Goal: Find specific page/section: Find specific page/section

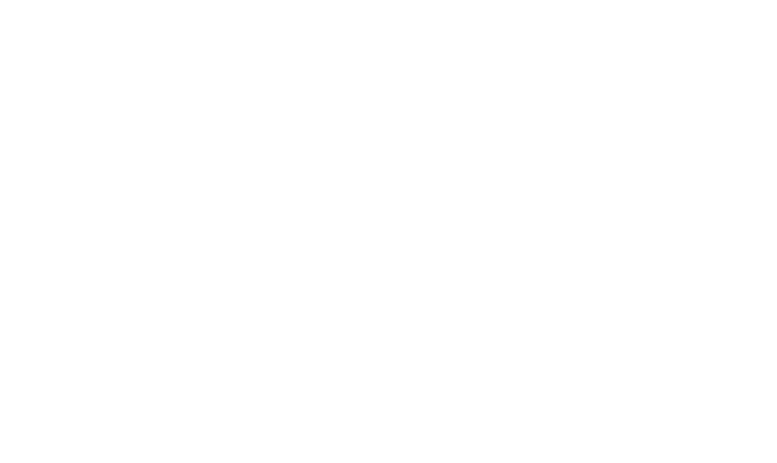
select select "id"
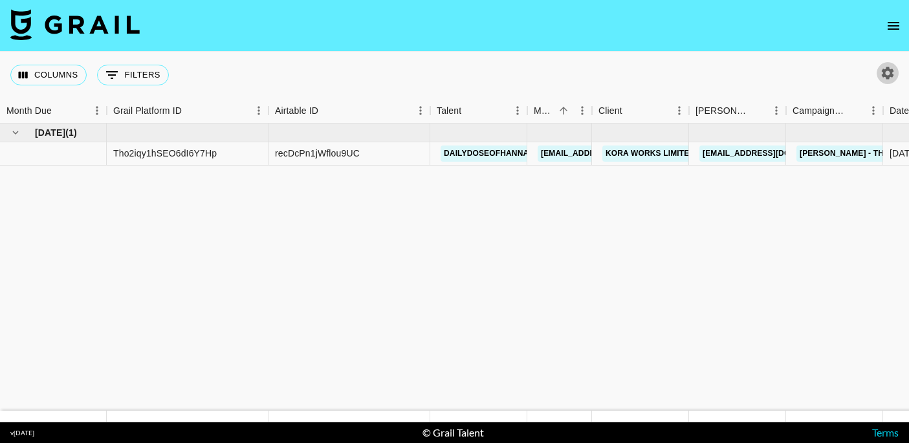
click at [896, 80] on button "button" at bounding box center [888, 73] width 22 height 22
select select "[DATE]"
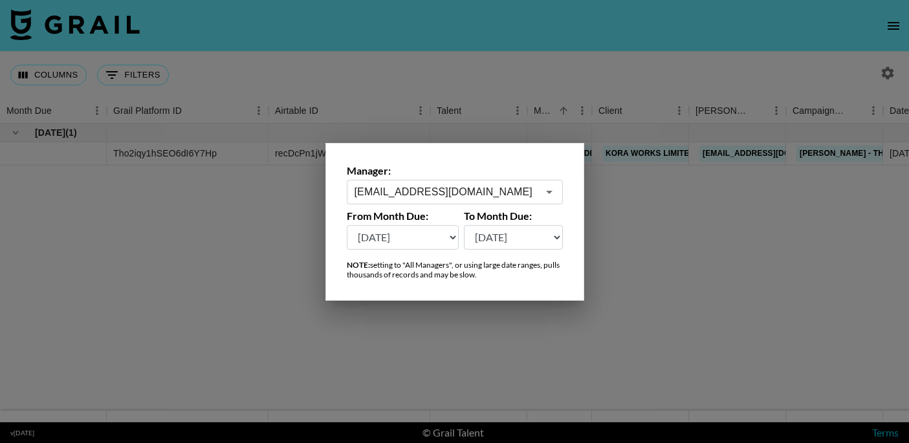
click at [544, 195] on icon "Open" at bounding box center [550, 192] width 16 height 16
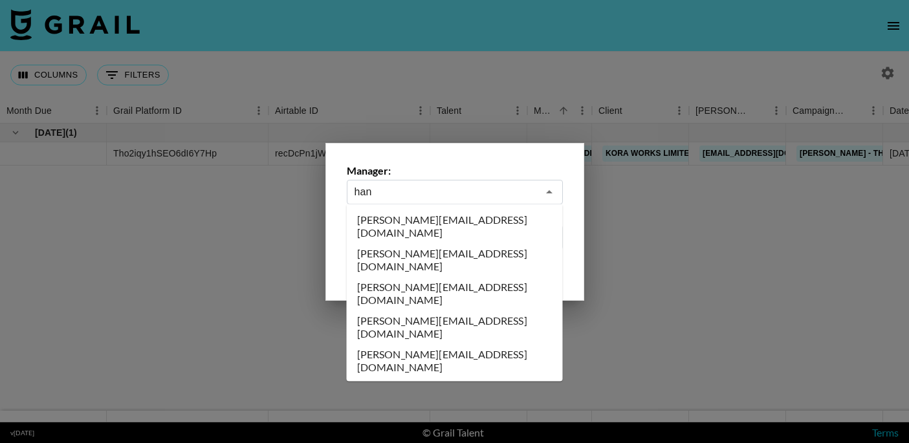
click at [453, 344] on li "[PERSON_NAME][EMAIL_ADDRESS][DOMAIN_NAME]" at bounding box center [455, 361] width 216 height 34
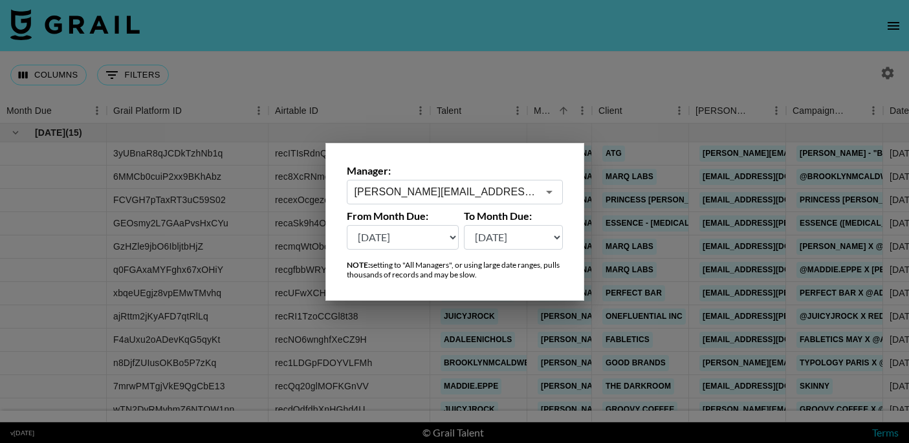
type input "[PERSON_NAME][EMAIL_ADDRESS][DOMAIN_NAME]"
click at [417, 83] on div at bounding box center [454, 221] width 909 height 443
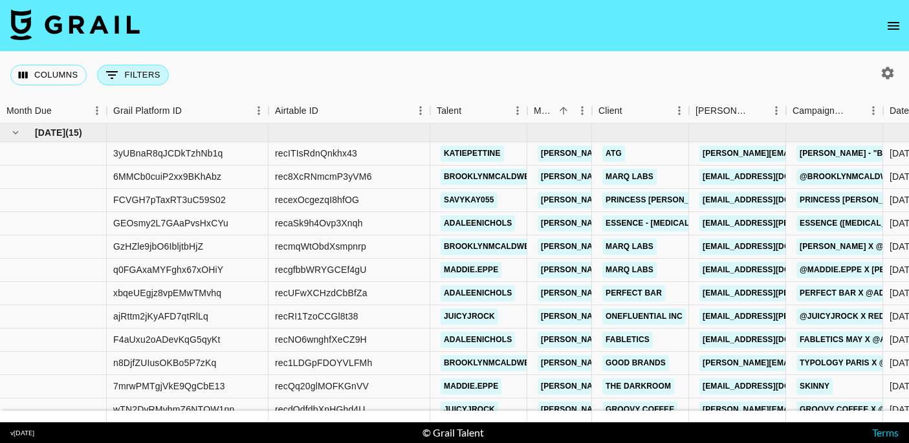
click at [141, 65] on button "0 Filters" at bounding box center [133, 75] width 72 height 21
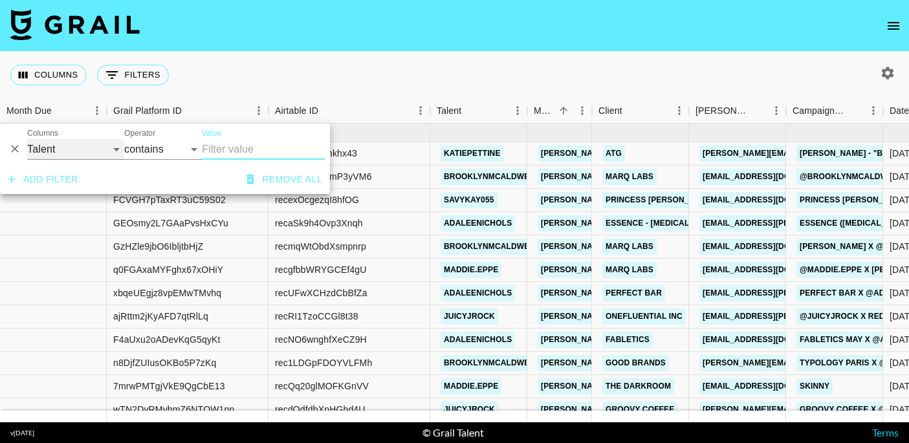
click at [87, 143] on select "Grail Platform ID Airtable ID Talent Manager Client [PERSON_NAME] Campaign (Typ…" at bounding box center [75, 149] width 97 height 21
select select "clientId"
select select "is"
click at [236, 152] on input "Value" at bounding box center [289, 149] width 175 height 20
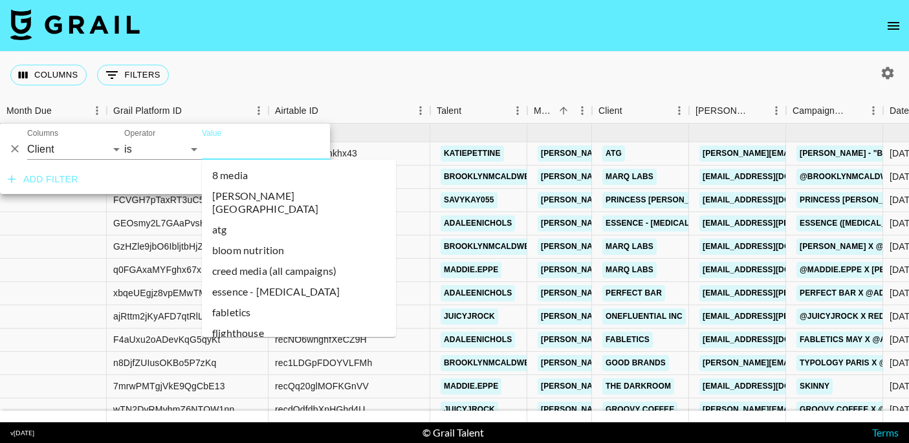
click at [236, 152] on input "Value" at bounding box center [289, 149] width 175 height 20
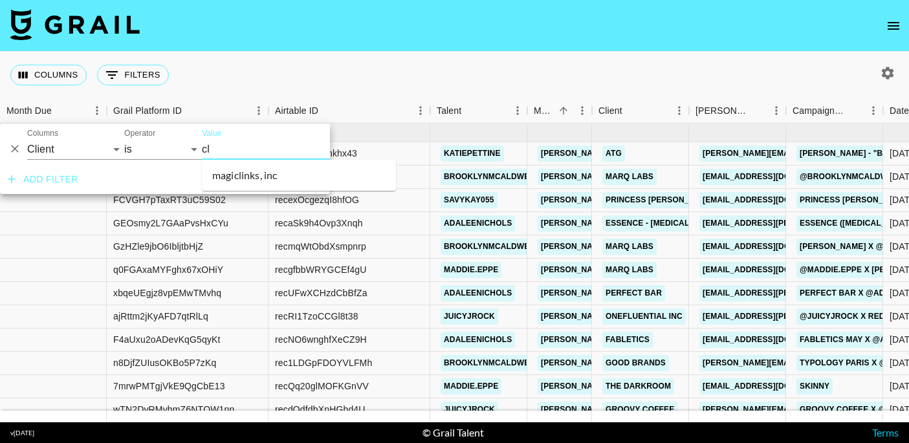
type input "c"
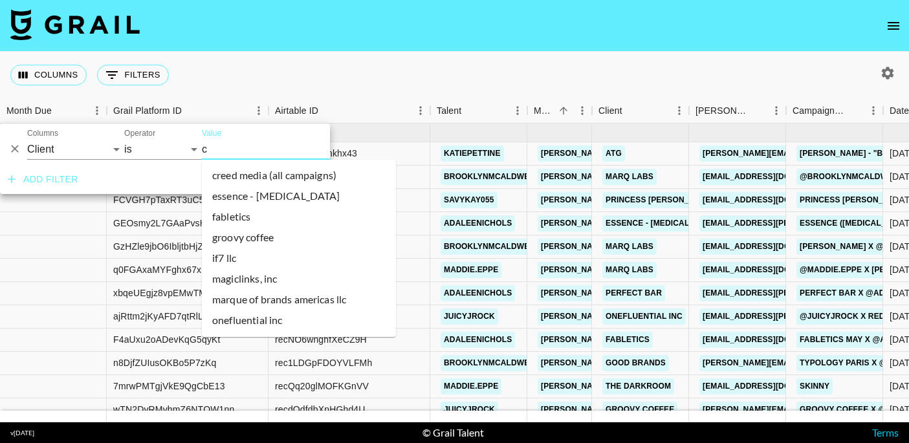
click at [270, 219] on li "fabletics" at bounding box center [299, 216] width 194 height 21
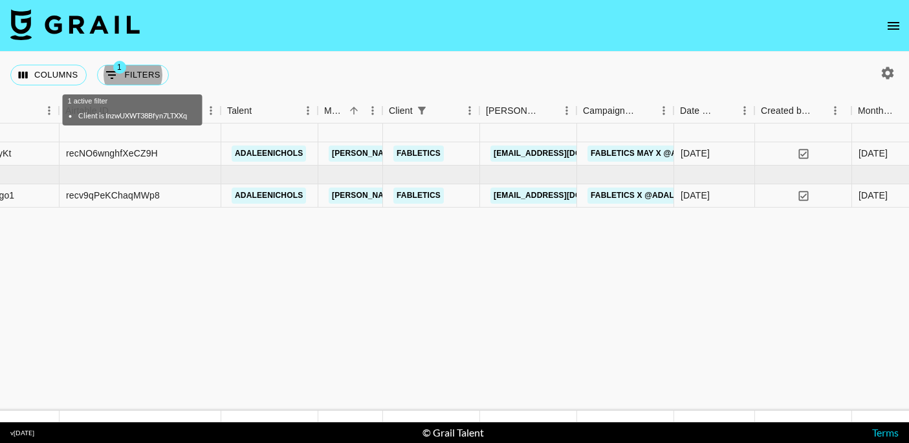
scroll to position [0, 210]
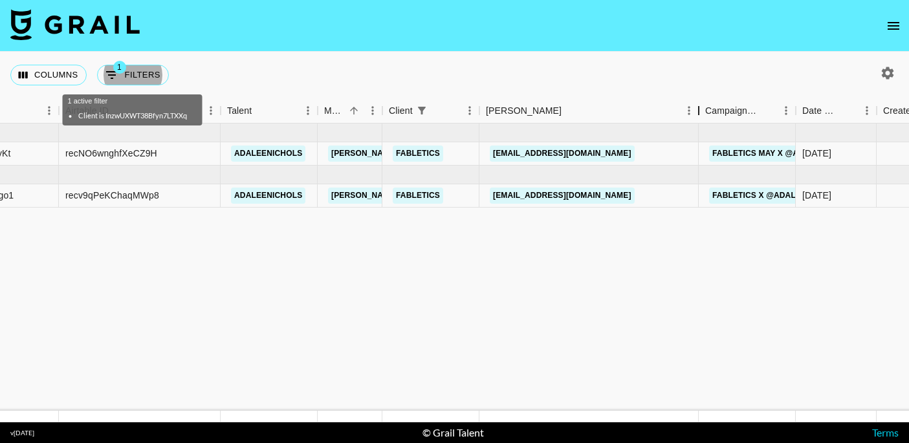
drag, startPoint x: 574, startPoint y: 109, endPoint x: 680, endPoint y: 107, distance: 106.2
click at [691, 107] on div "Booker" at bounding box center [699, 110] width 16 height 25
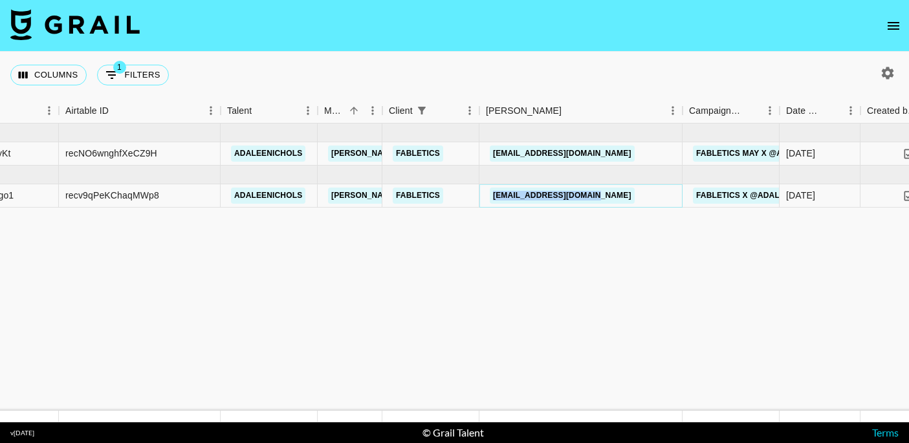
copy link "[EMAIL_ADDRESS][DOMAIN_NAME]"
click at [0, 0] on section "Columns 1 Filters + Booking Month Due Grail Platform ID Airtable ID Talent Mana…" at bounding box center [454, 221] width 909 height 443
click at [149, 73] on button "1 Filters" at bounding box center [133, 75] width 72 height 21
select select "clientId"
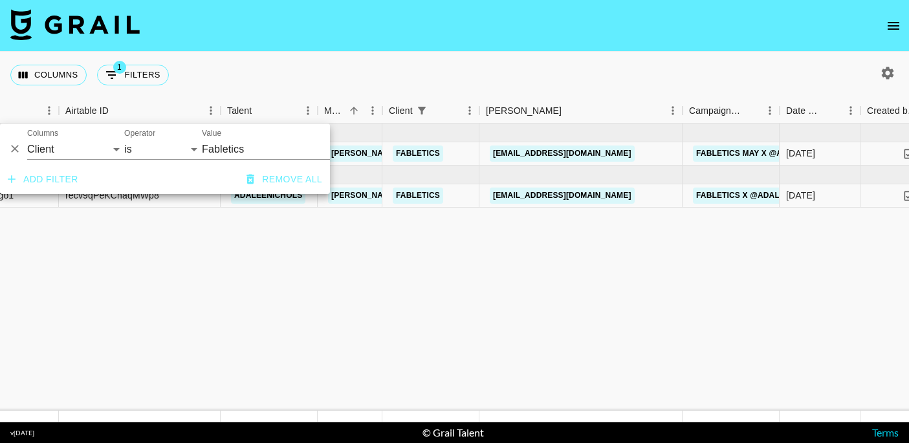
click at [267, 156] on input "Fabletics" at bounding box center [281, 149] width 158 height 20
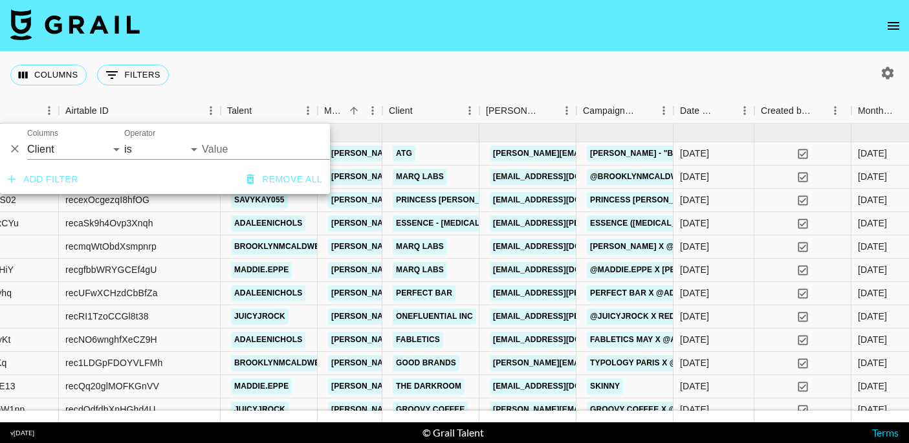
click at [236, 151] on input "Value" at bounding box center [289, 149] width 175 height 20
type input "c"
click at [258, 77] on div "Columns 0 Filters + Booking" at bounding box center [454, 75] width 909 height 47
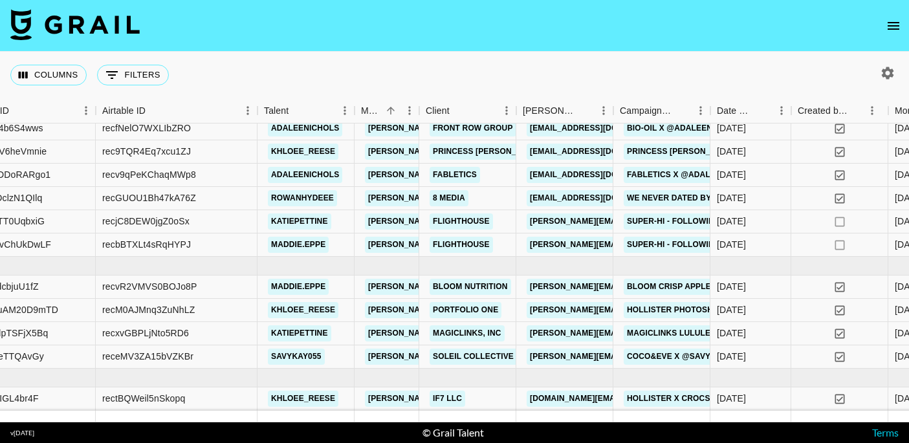
scroll to position [809, 343]
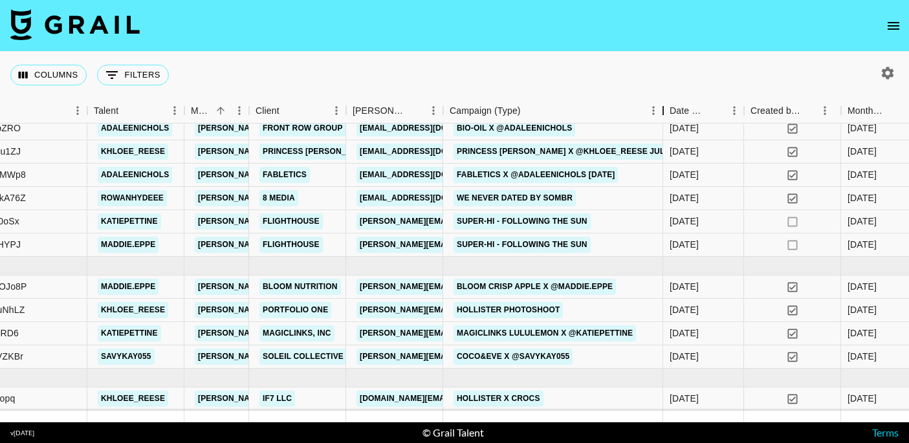
drag, startPoint x: 542, startPoint y: 110, endPoint x: 666, endPoint y: 111, distance: 124.3
click at [666, 111] on div "Campaign (Type)" at bounding box center [664, 110] width 16 height 25
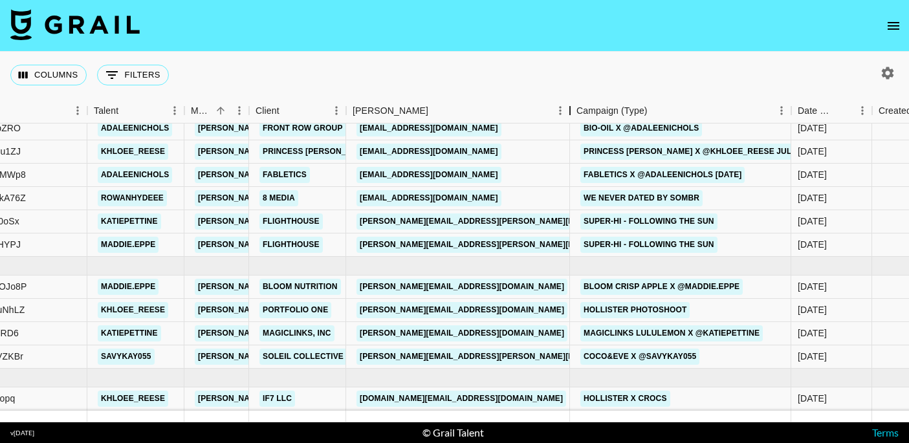
drag, startPoint x: 444, startPoint y: 114, endPoint x: 568, endPoint y: 114, distance: 123.6
click at [568, 114] on div "Booker" at bounding box center [571, 110] width 16 height 25
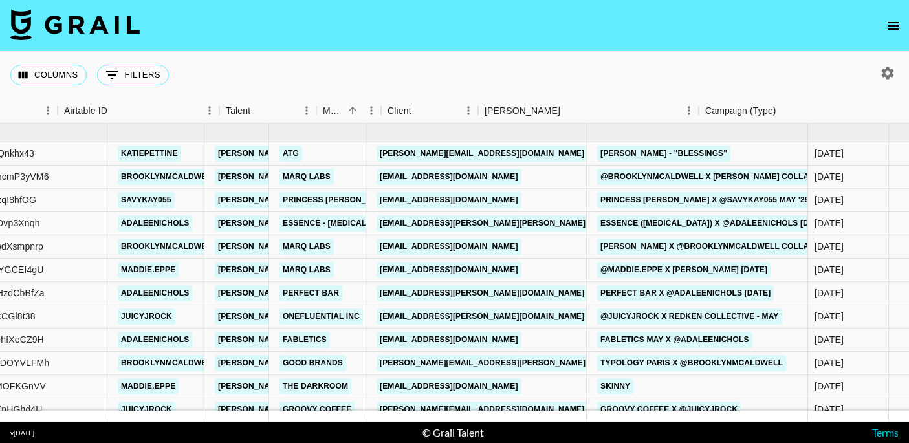
scroll to position [0, 211]
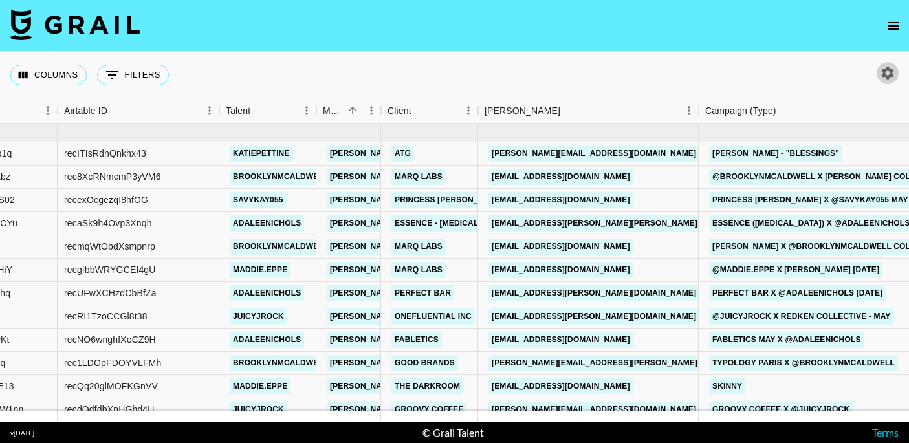
click at [884, 71] on icon "button" at bounding box center [888, 73] width 12 height 12
select select "[DATE]"
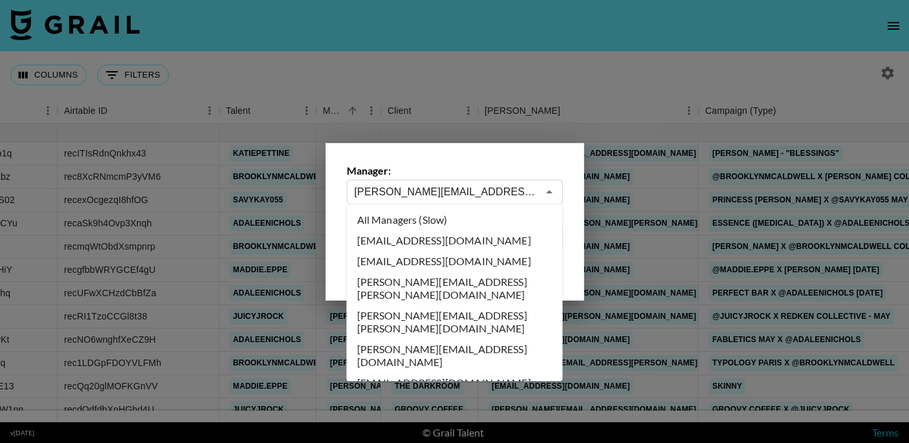
click at [511, 196] on input "[PERSON_NAME][EMAIL_ADDRESS][DOMAIN_NAME]" at bounding box center [446, 191] width 183 height 15
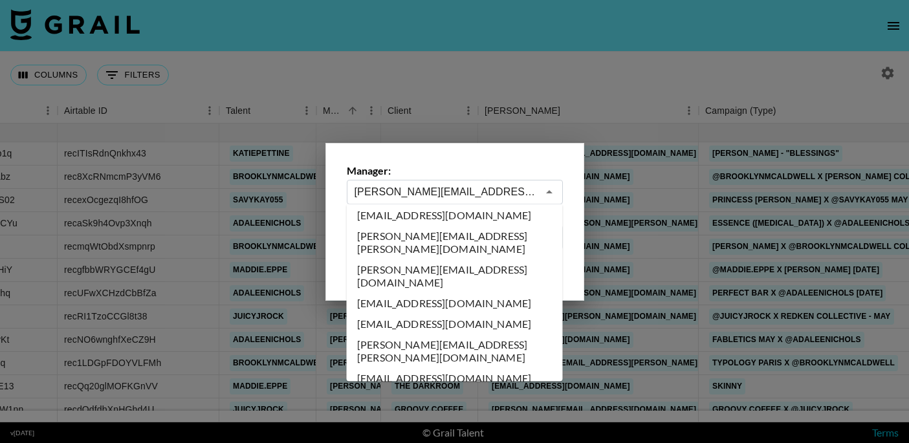
click at [596, 87] on div at bounding box center [454, 221] width 909 height 443
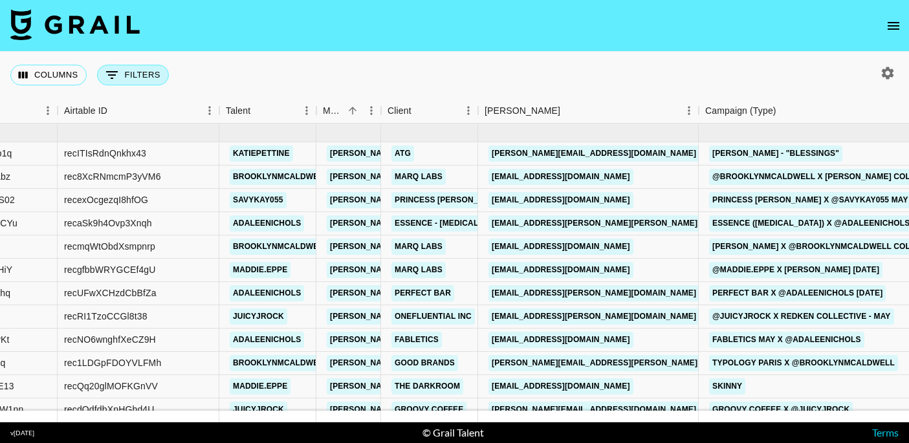
click at [137, 73] on button "0 Filters" at bounding box center [133, 75] width 72 height 21
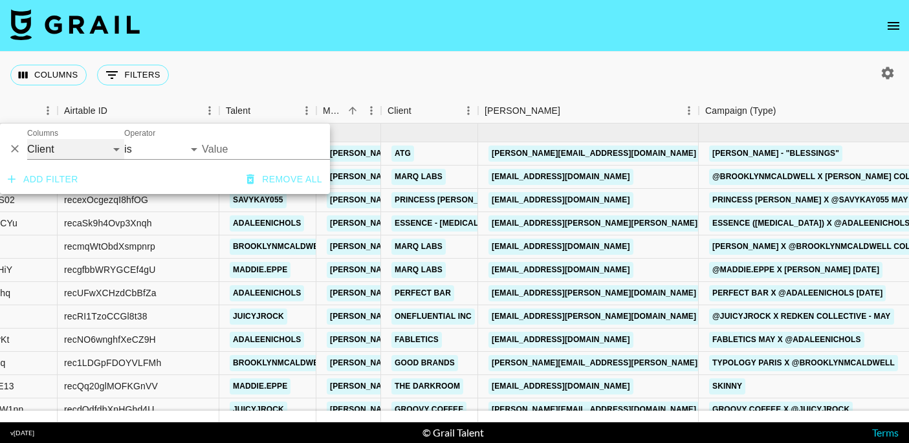
click at [105, 145] on select "Grail Platform ID Airtable ID Talent Manager Client [PERSON_NAME] Campaign (Typ…" at bounding box center [75, 149] width 97 height 21
select select "campaign"
select select "contains"
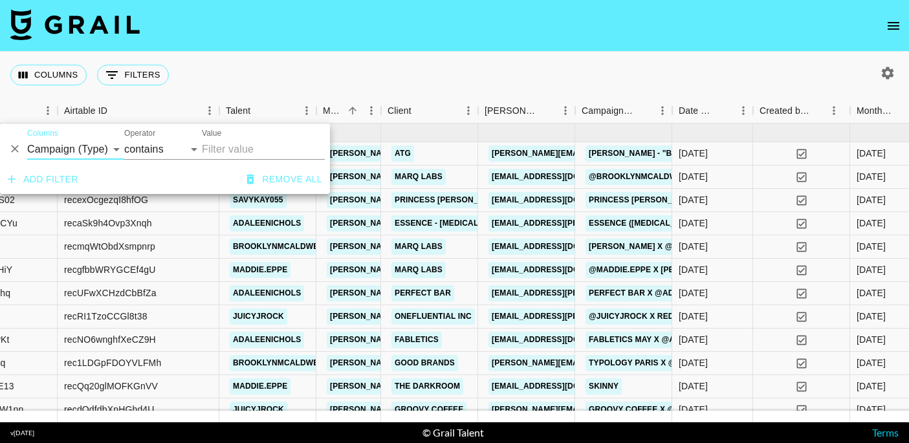
click at [222, 148] on input "Value" at bounding box center [263, 149] width 123 height 21
type input "cl"
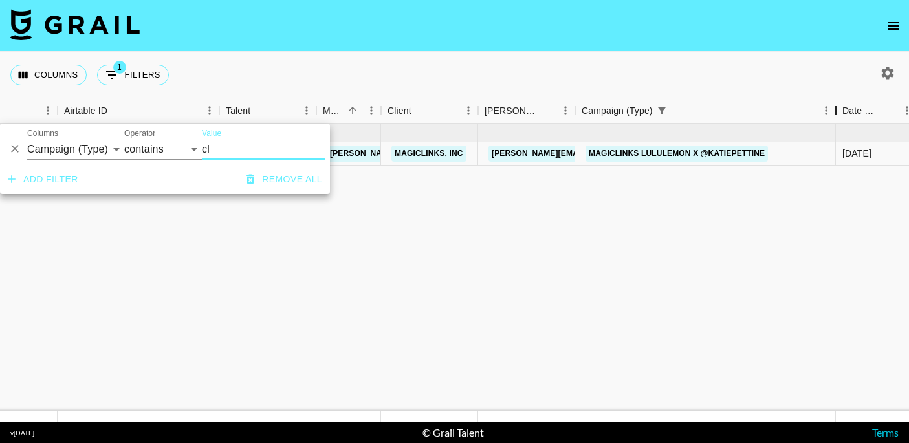
drag, startPoint x: 673, startPoint y: 118, endPoint x: 836, endPoint y: 112, distance: 163.9
click at [836, 112] on div "Campaign (Type)" at bounding box center [837, 110] width 16 height 25
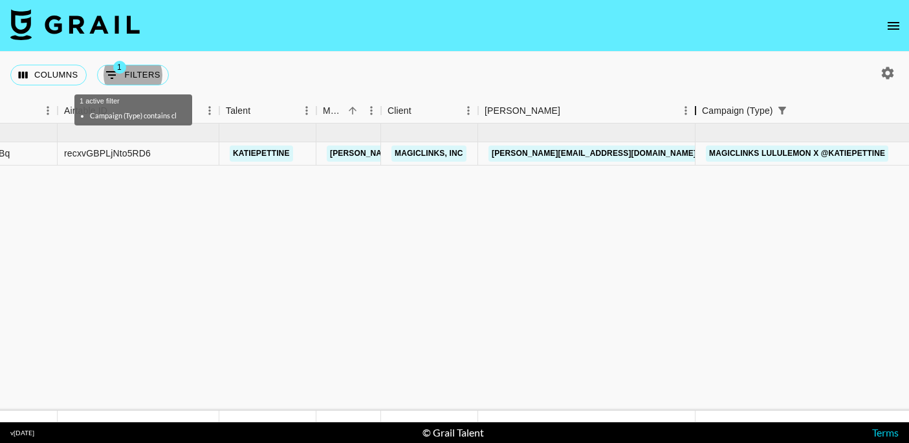
drag, startPoint x: 579, startPoint y: 106, endPoint x: 699, endPoint y: 107, distance: 120.4
click at [699, 107] on div "Booker" at bounding box center [696, 110] width 16 height 25
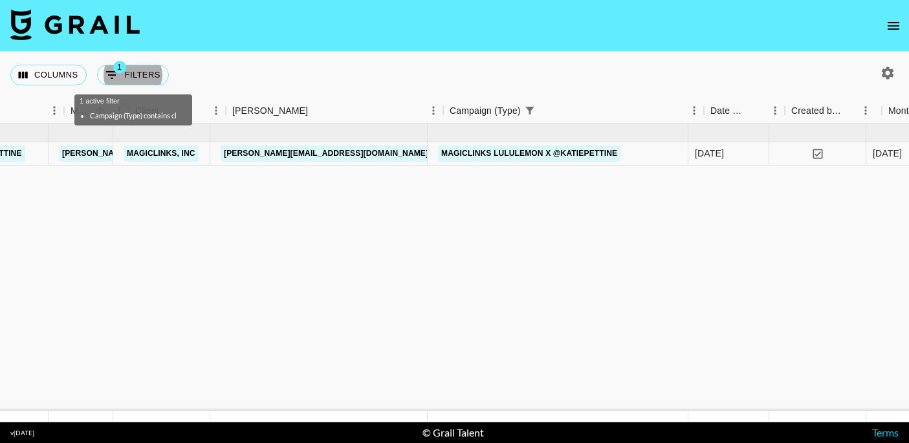
scroll to position [0, 456]
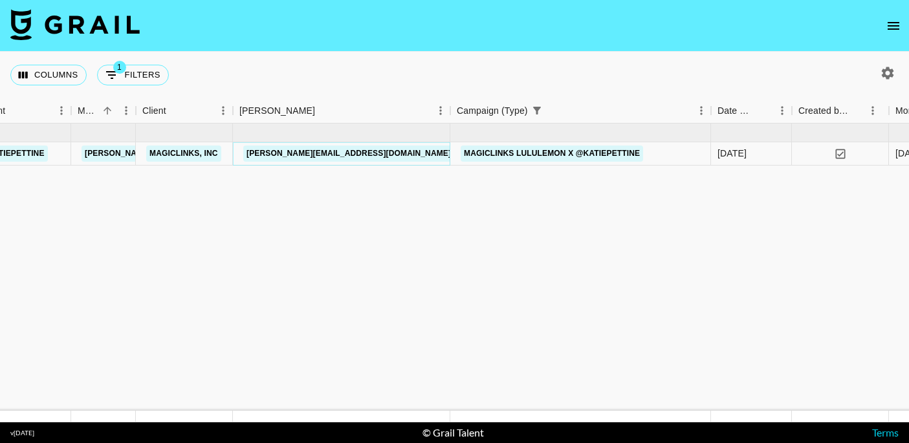
click at [376, 152] on link "[PERSON_NAME][EMAIL_ADDRESS][DOMAIN_NAME]" at bounding box center [348, 154] width 211 height 16
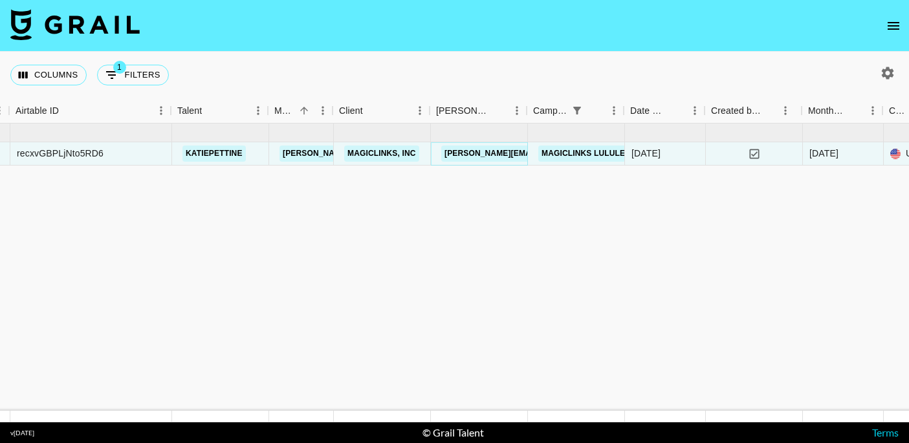
scroll to position [0, 260]
click at [155, 82] on button "1 Filters" at bounding box center [133, 75] width 72 height 21
select select "campaign"
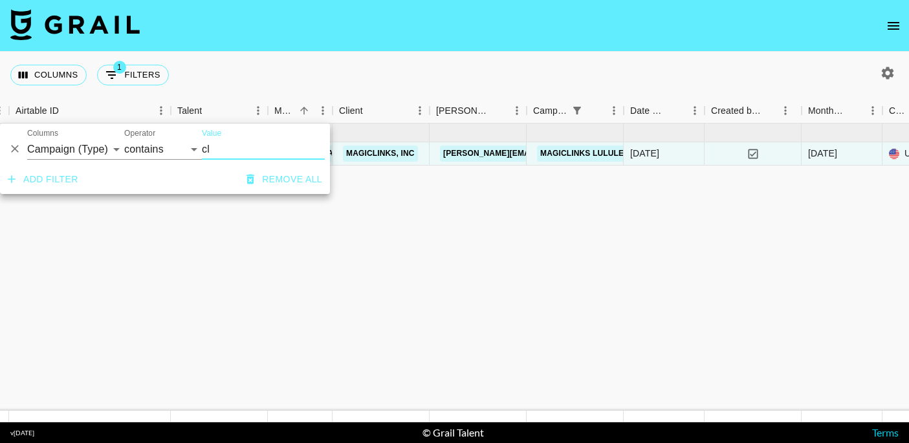
type input "c"
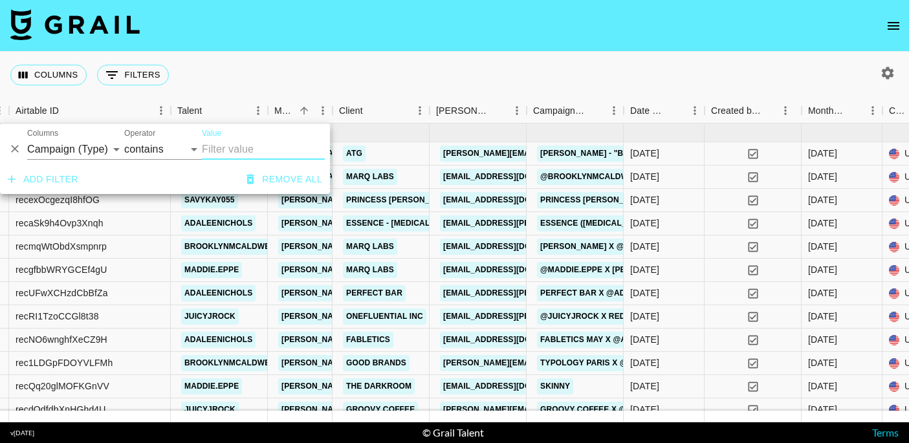
click at [399, 76] on div "Columns 0 Filters + Booking" at bounding box center [454, 75] width 909 height 47
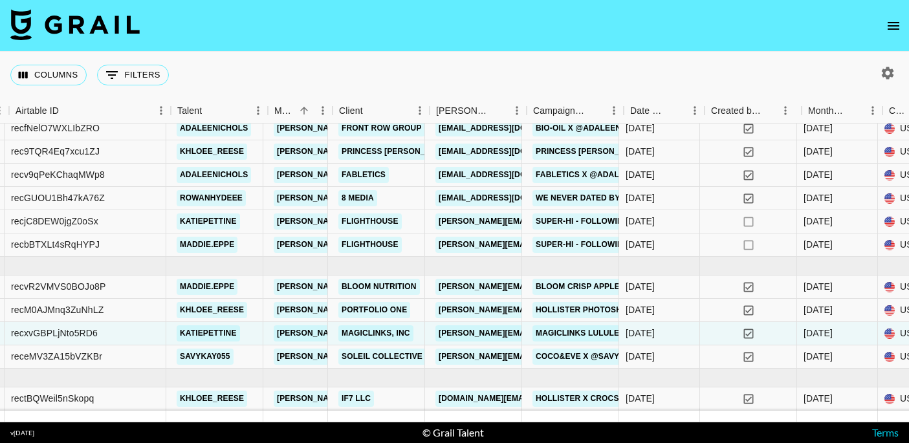
scroll to position [809, 265]
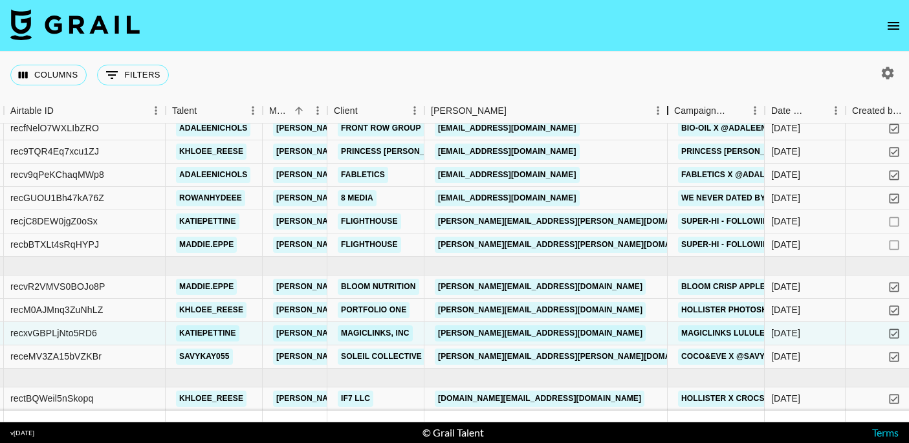
drag, startPoint x: 523, startPoint y: 108, endPoint x: 672, endPoint y: 119, distance: 149.3
click at [673, 119] on div "Booker" at bounding box center [668, 110] width 16 height 25
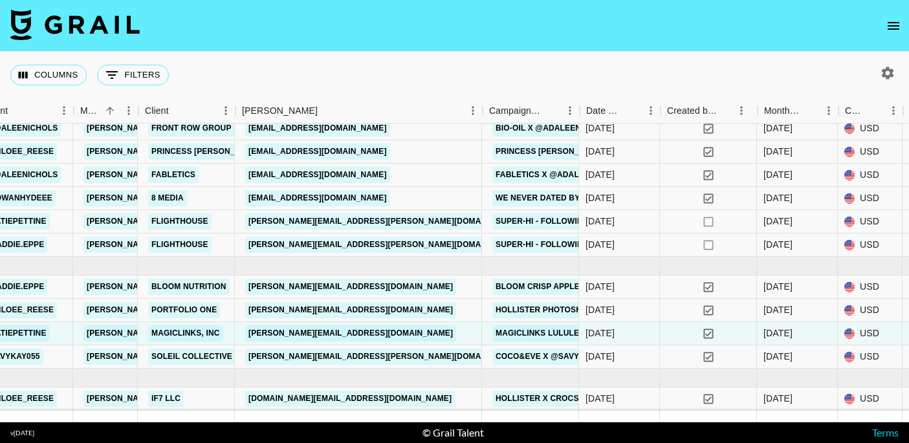
scroll to position [809, 454]
click at [324, 290] on link "[PERSON_NAME][EMAIL_ADDRESS][DOMAIN_NAME]" at bounding box center [351, 287] width 211 height 16
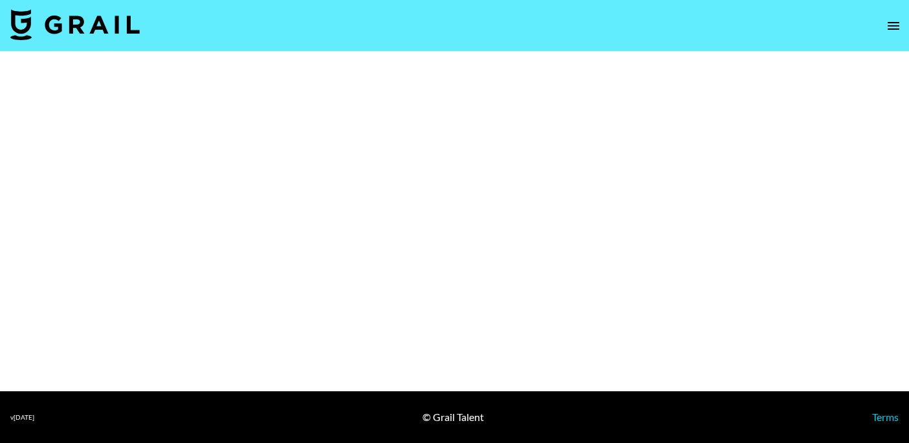
select select "Brand"
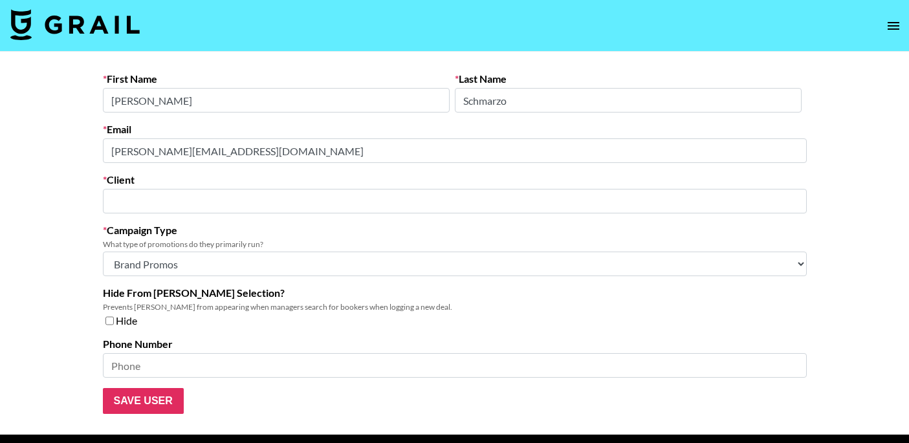
type input "MagicLinks, Inc"
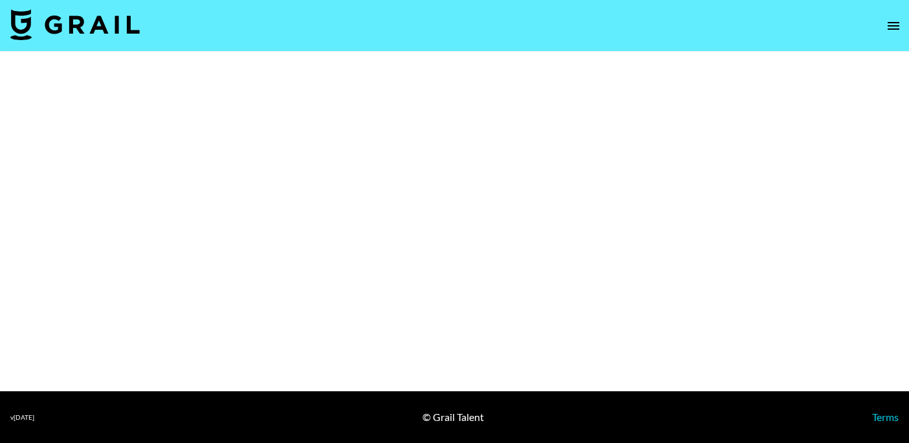
select select "Brand"
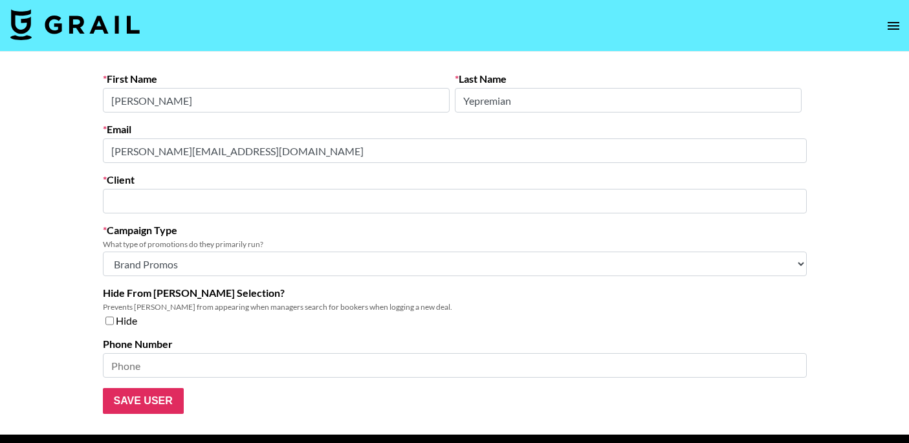
type input "Bloom Nutrition"
click at [76, 151] on main "First Name Loreni Last Name Yepremian Email loreni@bloomnu.com Client Bloom Nut…" at bounding box center [454, 243] width 909 height 383
